Goal: Task Accomplishment & Management: Manage account settings

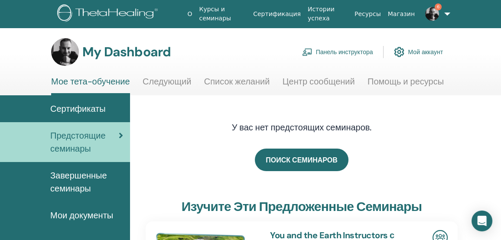
click at [345, 50] on link "Панель инструктора" at bounding box center [337, 52] width 71 height 19
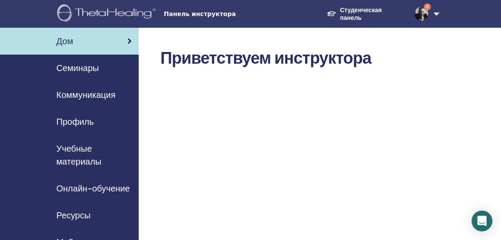
click at [92, 65] on span "Семинары" at bounding box center [77, 68] width 43 height 13
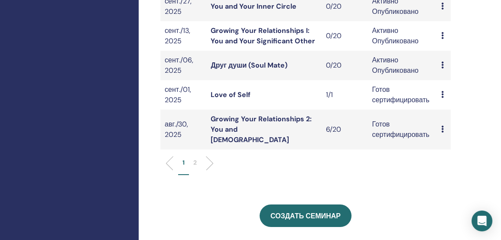
scroll to position [315, 0]
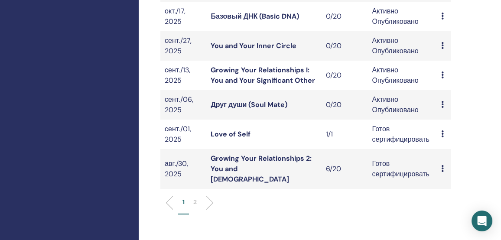
click at [267, 100] on link "Друг души (Soul Mate)" at bounding box center [249, 104] width 77 height 9
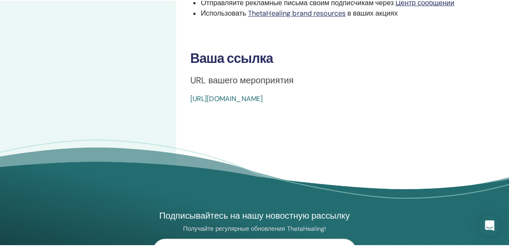
scroll to position [394, 0]
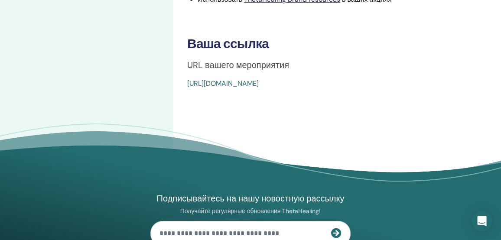
drag, startPoint x: 187, startPoint y: 72, endPoint x: 402, endPoint y: 91, distance: 216.0
copy link "[URL][DOMAIN_NAME]"
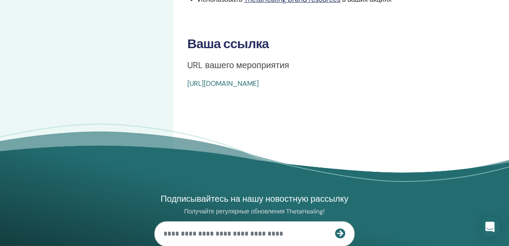
drag, startPoint x: 309, startPoint y: 73, endPoint x: 217, endPoint y: 75, distance: 92.4
drag, startPoint x: 203, startPoint y: 73, endPoint x: 188, endPoint y: 87, distance: 20.9
drag, startPoint x: 189, startPoint y: 73, endPoint x: 184, endPoint y: 78, distance: 6.7
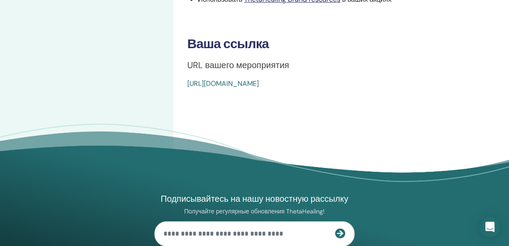
click at [392, 79] on div "[URL][DOMAIN_NAME]" at bounding box center [320, 84] width 266 height 10
drag, startPoint x: 386, startPoint y: 72, endPoint x: 173, endPoint y: 76, distance: 212.6
copy link "[URL][DOMAIN_NAME]"
